Goal: Task Accomplishment & Management: Use online tool/utility

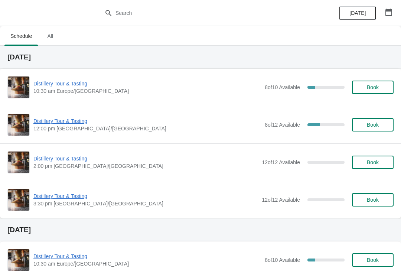
click at [390, 13] on icon "button" at bounding box center [388, 12] width 7 height 7
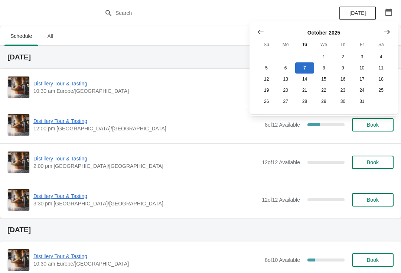
click at [386, 30] on icon "Show next month, November 2025" at bounding box center [387, 31] width 7 height 7
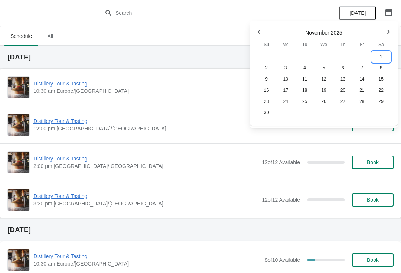
click at [380, 56] on button "1" at bounding box center [381, 56] width 19 height 11
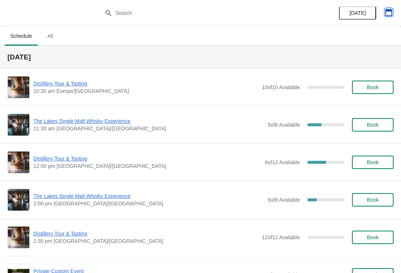
click at [391, 13] on icon "button" at bounding box center [388, 12] width 7 height 7
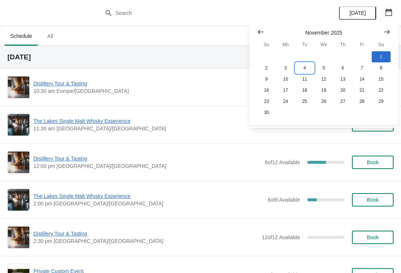
click at [302, 65] on button "4" at bounding box center [304, 67] width 19 height 11
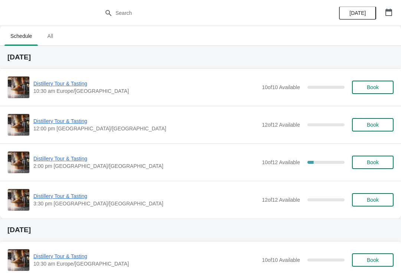
click at [72, 162] on span "Distillery Tour & Tasting" at bounding box center [145, 158] width 225 height 7
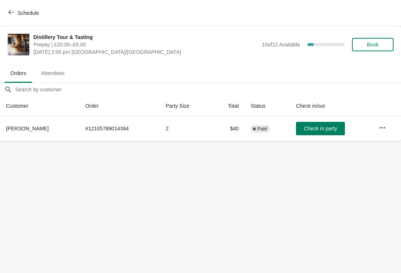
click at [386, 128] on icon "button" at bounding box center [383, 127] width 6 height 1
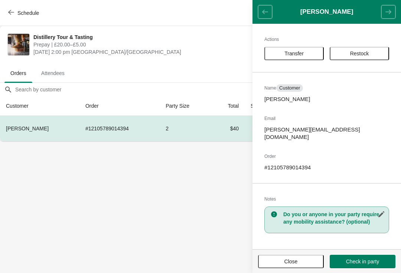
click at [296, 52] on span "Transfer" at bounding box center [294, 54] width 19 height 6
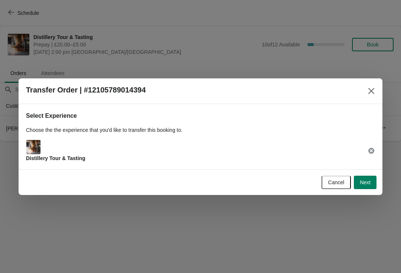
click at [373, 188] on button "Next" at bounding box center [365, 182] width 23 height 13
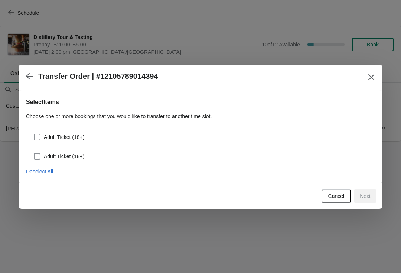
click at [39, 132] on label "Adult Ticket (18+)" at bounding box center [58, 137] width 51 height 10
click at [34, 134] on input "Adult Ticket (18+)" at bounding box center [34, 134] width 0 height 0
checkbox input "true"
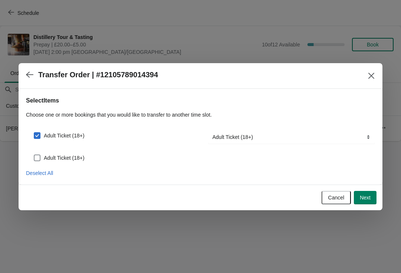
click at [37, 157] on span at bounding box center [37, 158] width 7 height 7
click at [34, 155] on input "Adult Ticket (18+)" at bounding box center [34, 155] width 0 height 0
checkbox input "true"
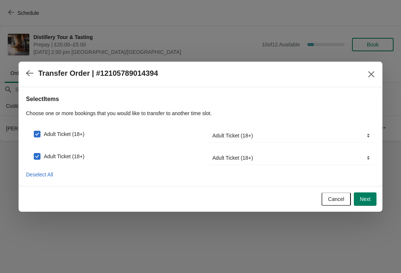
click at [368, 202] on span "Next" at bounding box center [365, 199] width 11 height 6
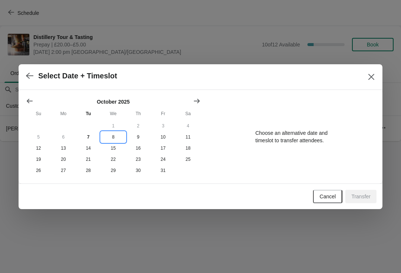
click at [113, 134] on button "8" at bounding box center [113, 137] width 25 height 11
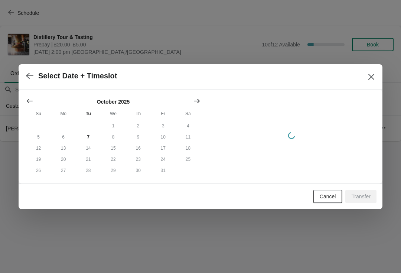
click at [197, 98] on icon "Show next month, November 2025" at bounding box center [196, 100] width 7 height 7
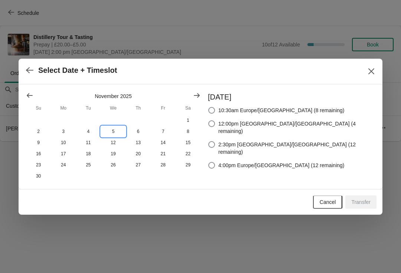
click at [113, 129] on button "5" at bounding box center [113, 131] width 25 height 11
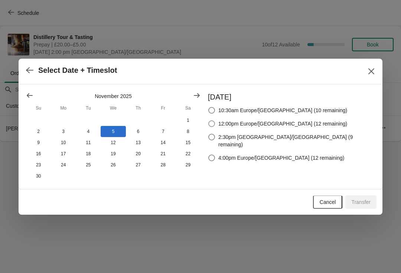
click at [215, 121] on span at bounding box center [211, 123] width 7 height 7
click at [209, 121] on input "12:00pm Europe/[GEOGRAPHIC_DATA] (12 remaining)" at bounding box center [208, 120] width 0 height 0
radio input "true"
click at [362, 205] on span "Transfer" at bounding box center [361, 202] width 19 height 6
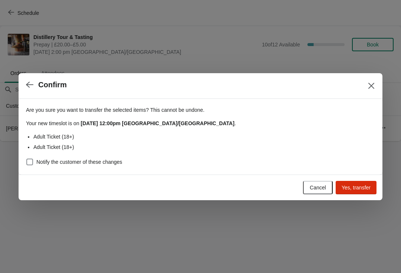
click at [22, 161] on div "Are you sure you want to transfer the selected items ? This cannot be undone. Y…" at bounding box center [201, 137] width 364 height 76
click at [26, 164] on span at bounding box center [29, 162] width 7 height 7
click at [26, 159] on input "Notify the customer of these changes" at bounding box center [26, 159] width 0 height 0
checkbox input "true"
click at [369, 190] on span "Yes, transfer" at bounding box center [356, 188] width 29 height 6
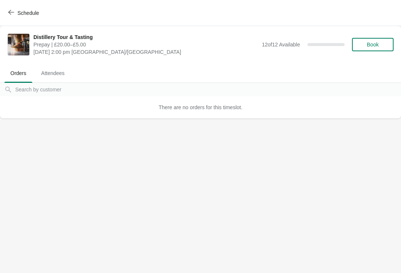
click at [12, 14] on icon "button" at bounding box center [11, 12] width 6 height 6
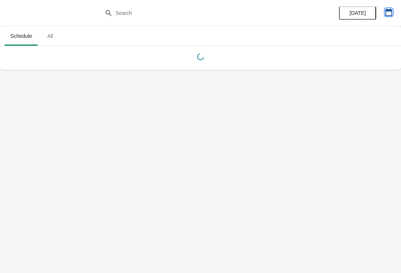
click at [392, 19] on button "button" at bounding box center [388, 12] width 13 height 13
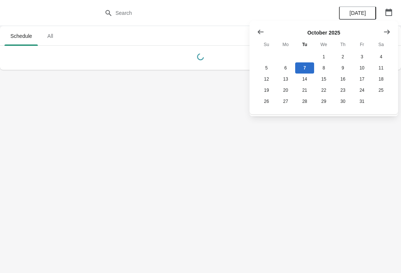
click at [385, 28] on icon "Show next month, November 2025" at bounding box center [387, 31] width 7 height 7
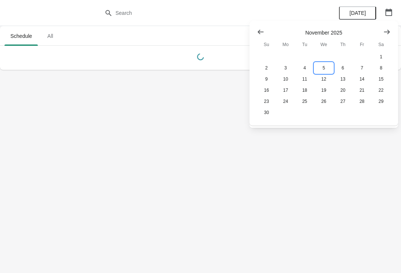
click at [321, 67] on button "5" at bounding box center [323, 67] width 19 height 11
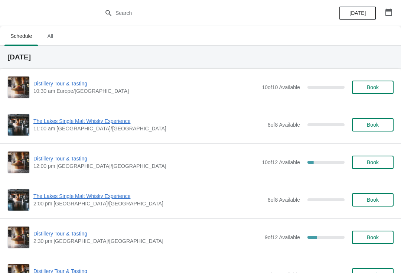
click at [56, 158] on span "Distillery Tour & Tasting" at bounding box center [145, 158] width 225 height 7
